Goal: Task Accomplishment & Management: Use online tool/utility

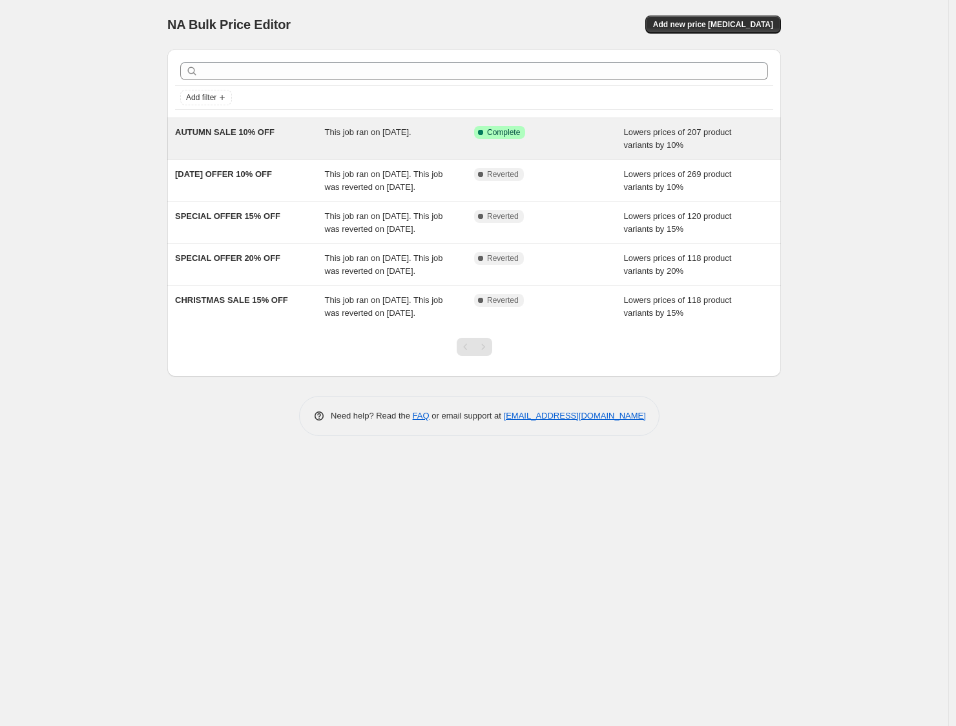
click at [412, 136] on span "This job ran on [DATE]." at bounding box center [368, 132] width 87 height 10
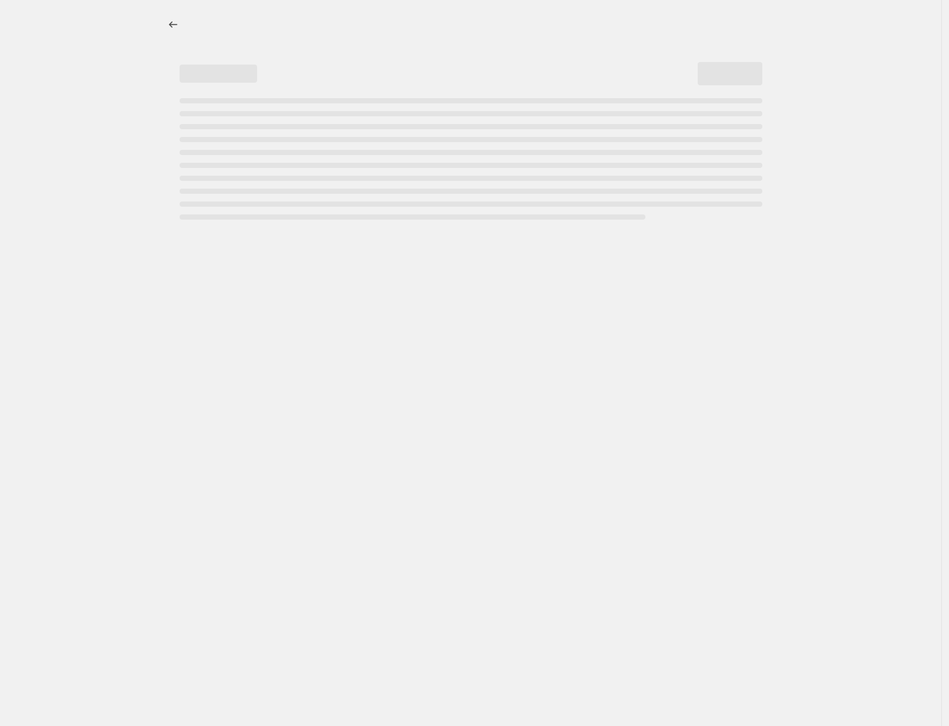
select select "percentage"
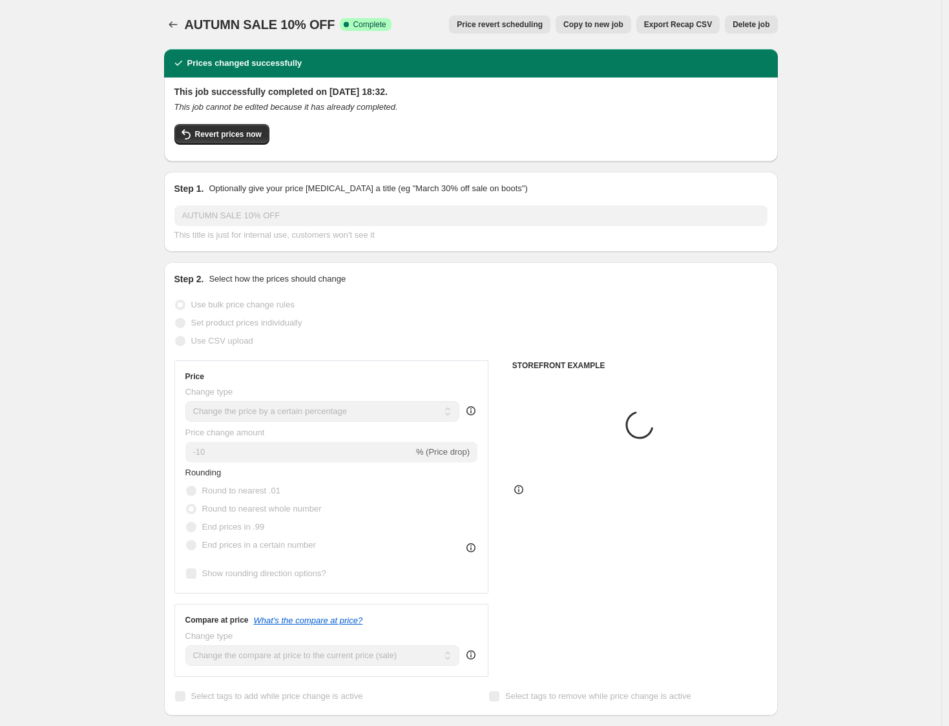
select select "collection"
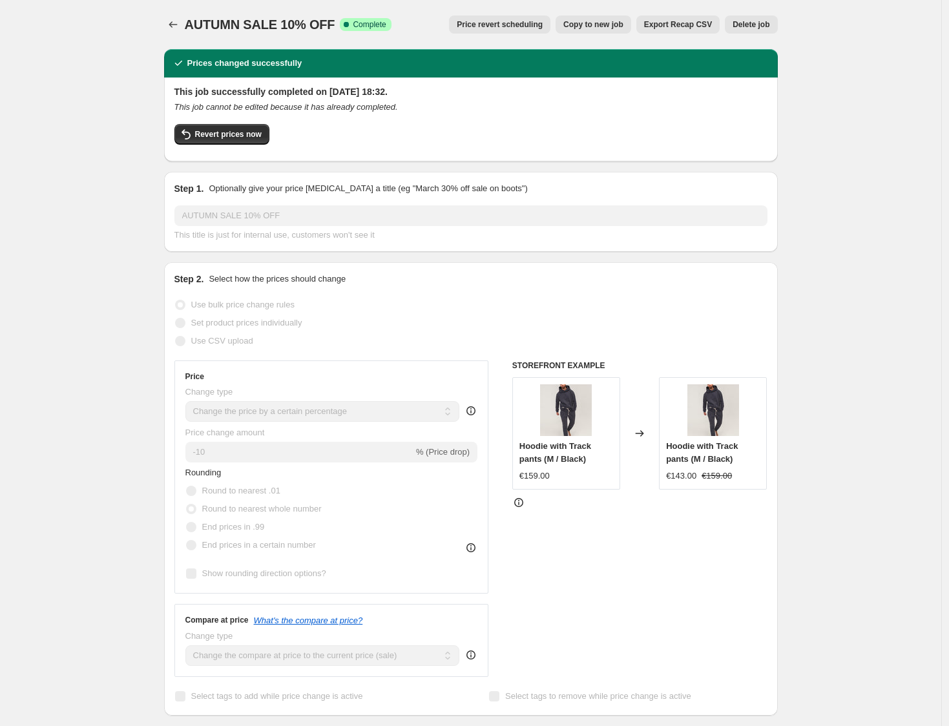
click at [363, 150] on div "Revert prices now" at bounding box center [470, 137] width 593 height 27
click at [244, 132] on span "Revert prices now" at bounding box center [228, 134] width 67 height 10
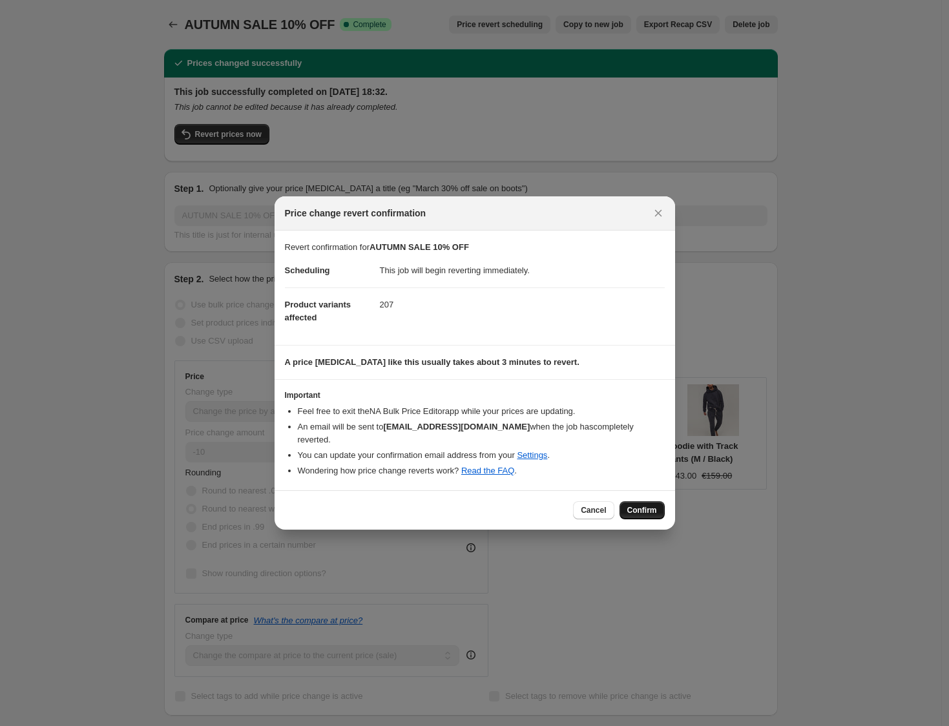
click at [651, 505] on span "Confirm" at bounding box center [642, 510] width 30 height 10
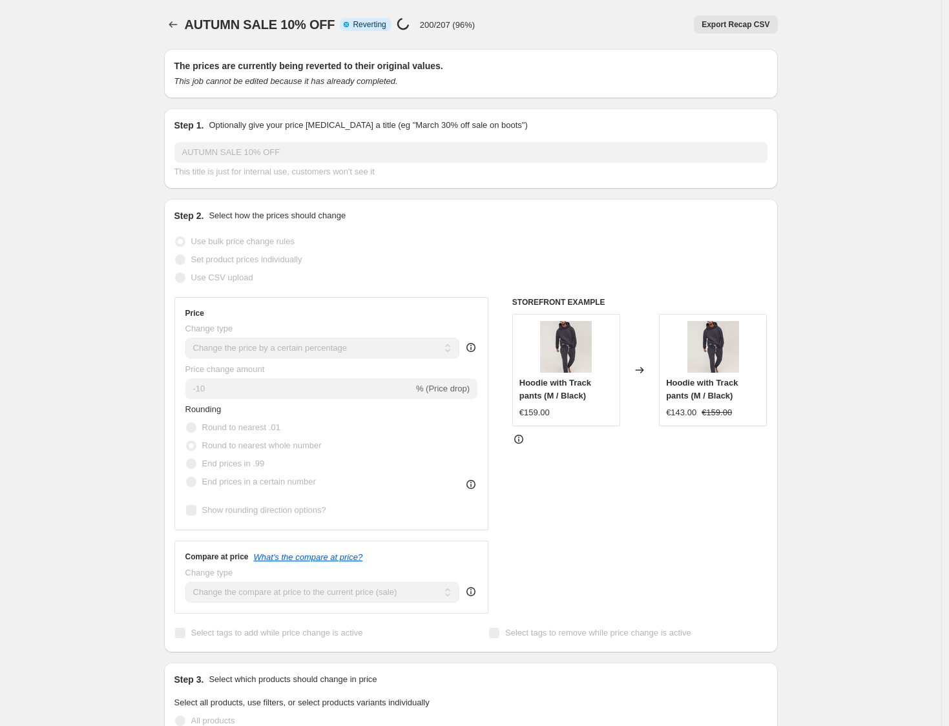
select select "percentage"
select select "collection"
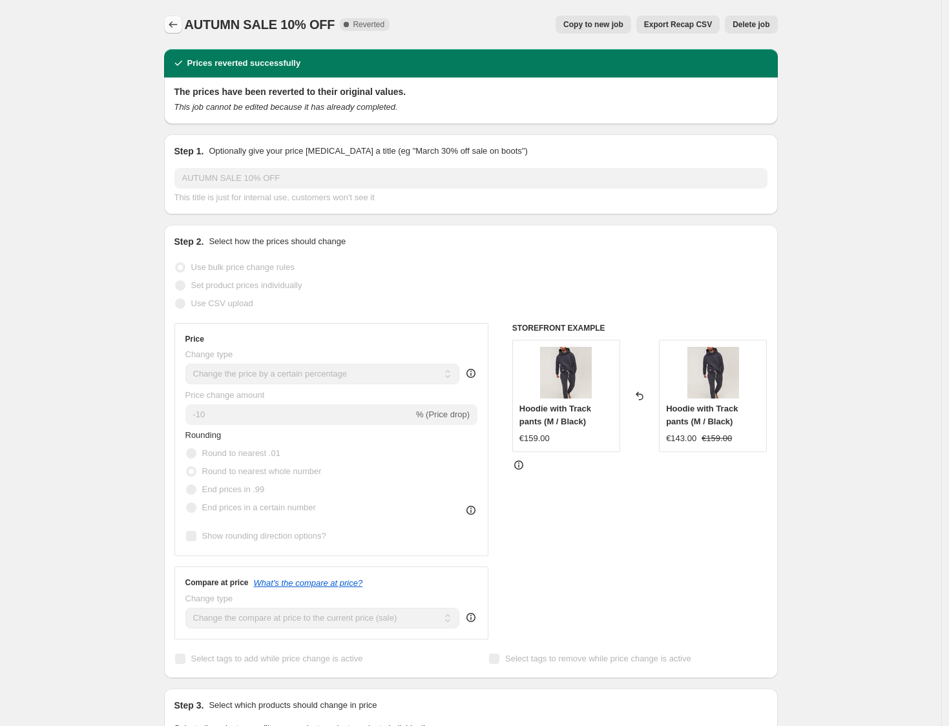
click at [180, 26] on icon "Price change jobs" at bounding box center [173, 24] width 13 height 13
